Goal: Task Accomplishment & Management: Manage account settings

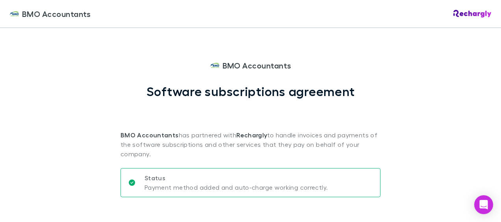
click at [435, 172] on div "BMO Accountants BMO Accountants Software subscriptions agreement BMO Accountant…" at bounding box center [250, 111] width 501 height 222
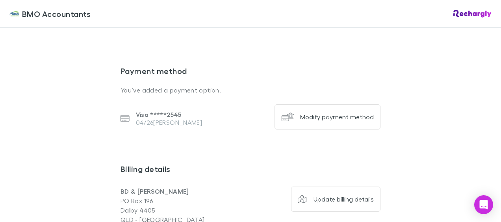
scroll to position [599, 0]
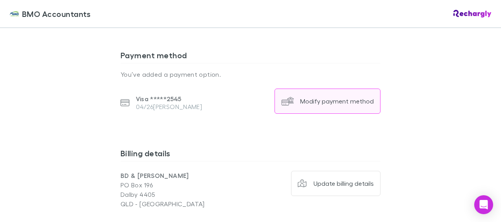
click at [324, 109] on button "Modify payment method" at bounding box center [328, 101] width 106 height 25
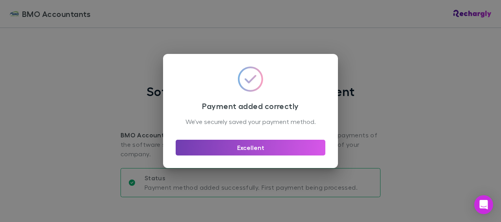
click at [270, 156] on button "Excellent" at bounding box center [251, 148] width 150 height 16
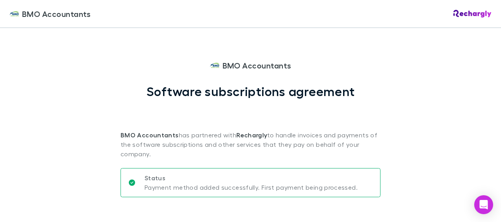
click at [446, 138] on div "BMO Accountants BMO Accountants Software subscriptions agreement BMO Accountant…" at bounding box center [250, 111] width 501 height 222
